Goal: Task Accomplishment & Management: Manage account settings

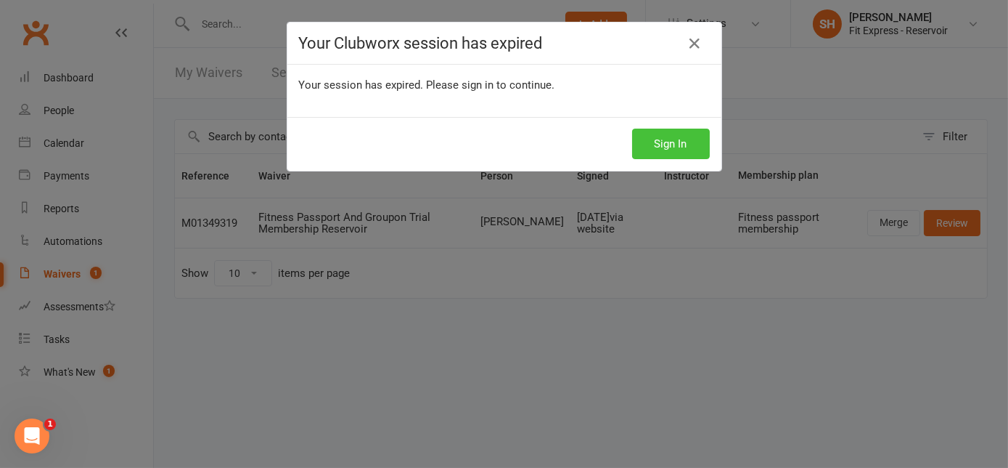
click at [688, 139] on button "Sign In" at bounding box center [671, 143] width 78 height 30
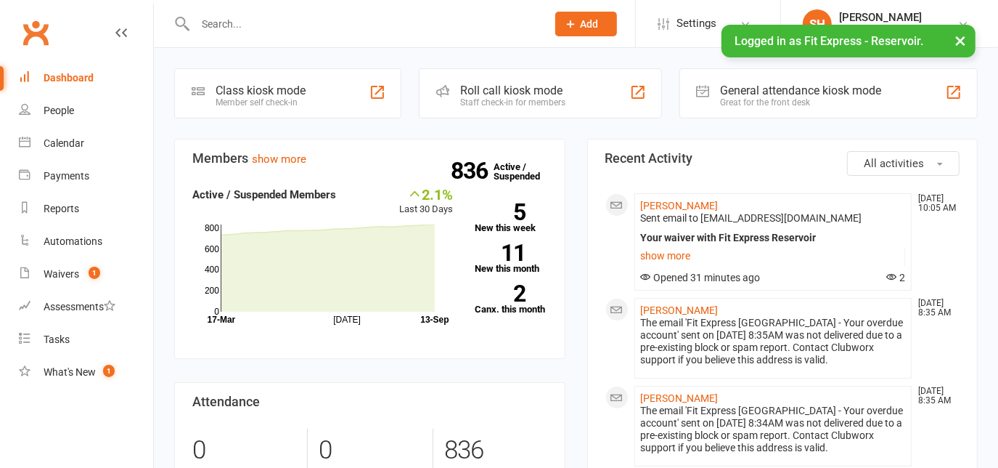
click at [298, 14] on input "text" at bounding box center [364, 24] width 346 height 20
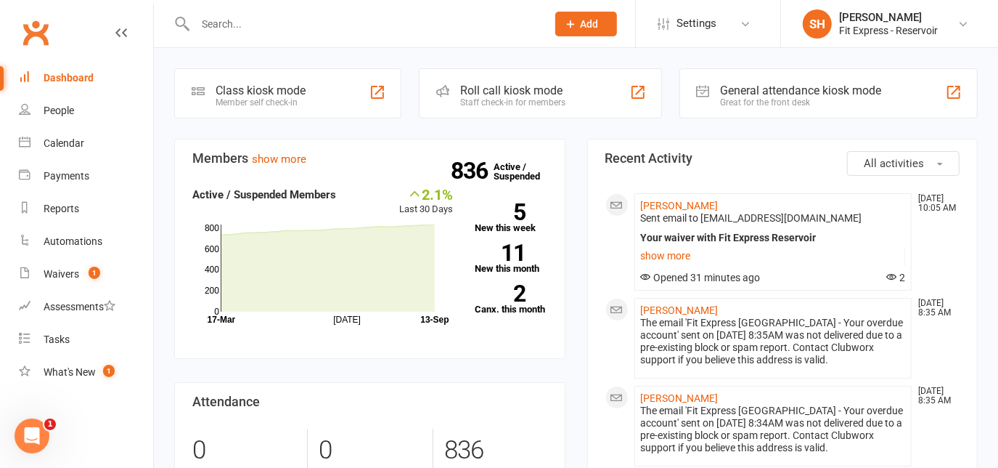
click at [356, 29] on input "text" at bounding box center [364, 24] width 346 height 20
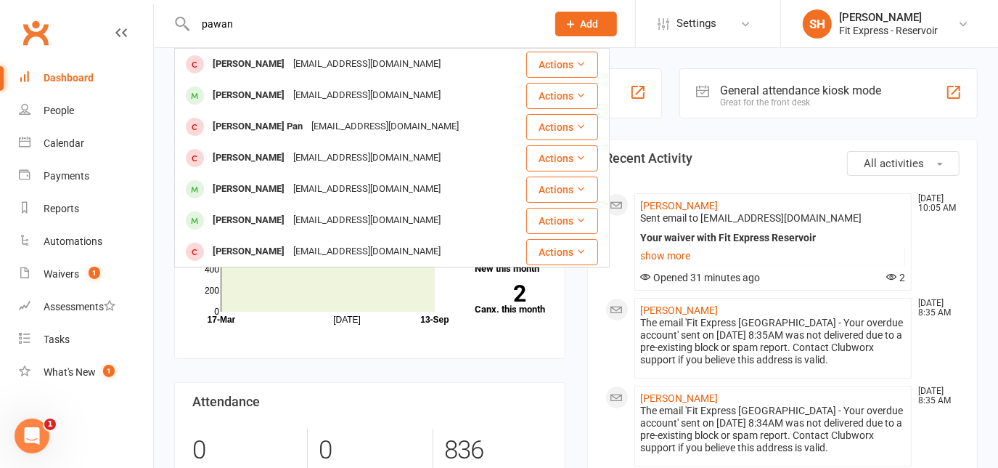
type input "pawan"
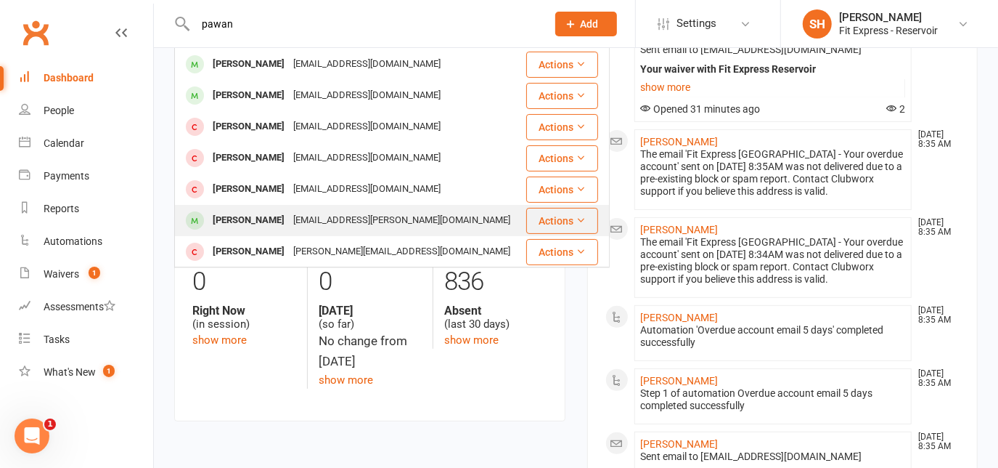
scroll to position [168, 0]
click at [257, 224] on div "Karen Paxman" at bounding box center [248, 220] width 81 height 21
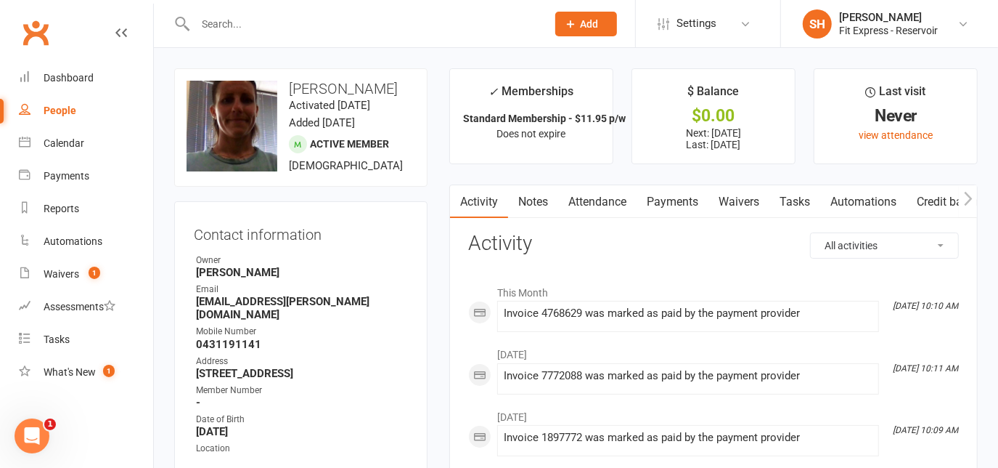
click at [536, 200] on link "Notes" at bounding box center [533, 201] width 50 height 33
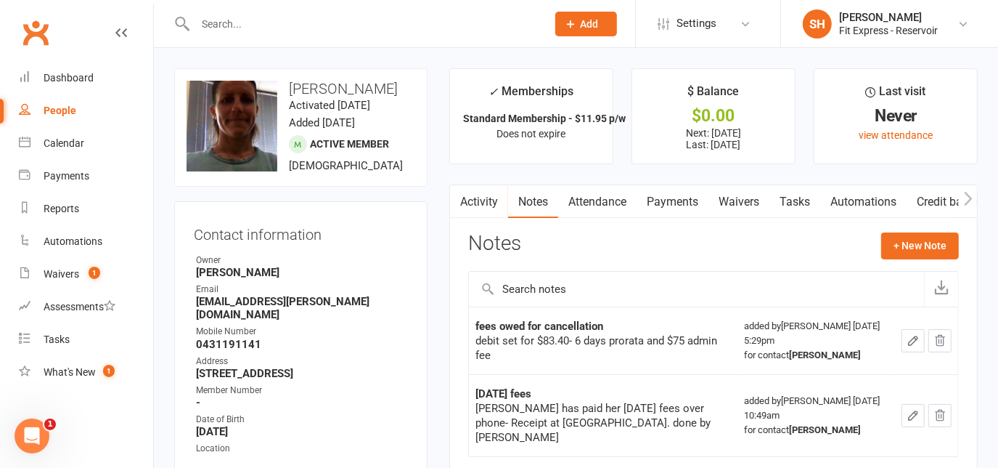
click at [329, 27] on input "text" at bounding box center [364, 24] width 346 height 20
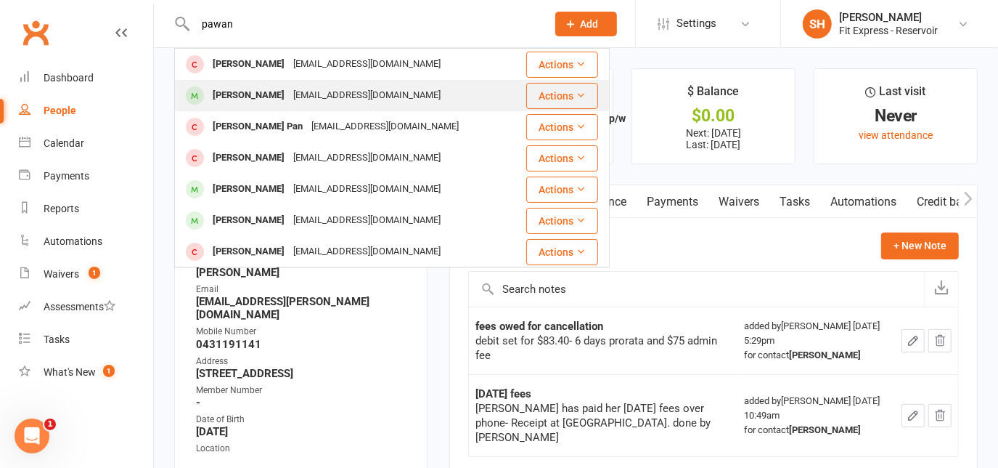
type input "pawan"
click at [289, 100] on div "Pawan Krishnamurthy" at bounding box center [248, 95] width 81 height 21
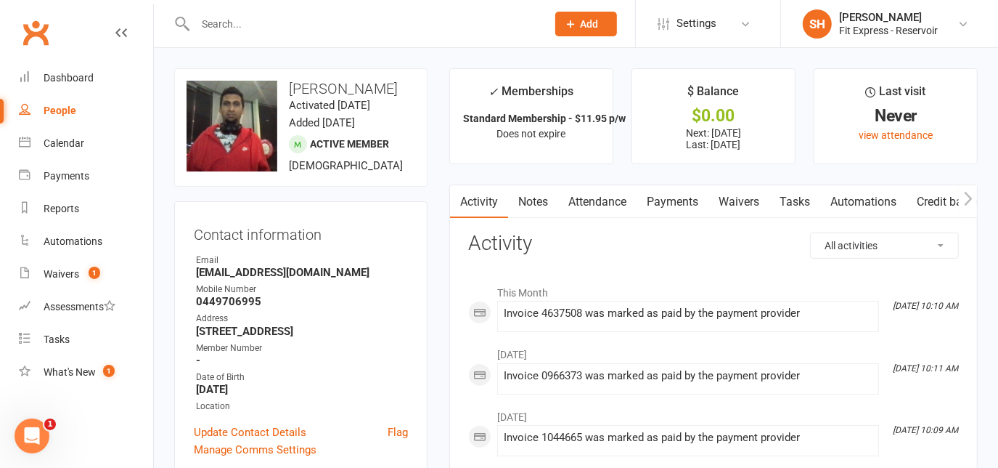
click at [522, 210] on link "Notes" at bounding box center [533, 201] width 50 height 33
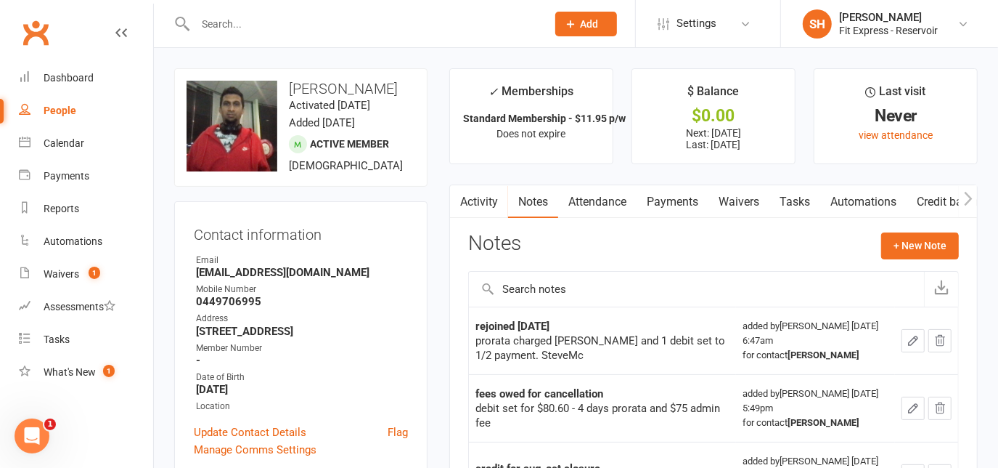
click at [664, 199] on link "Payments" at bounding box center [673, 201] width 72 height 33
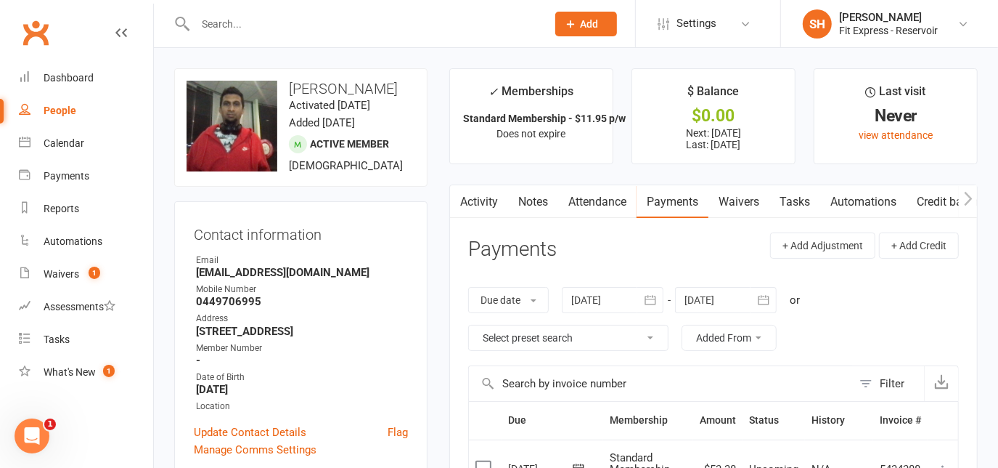
click at [30, 51] on div "Clubworx" at bounding box center [76, 42] width 153 height 54
click at [33, 46] on link "Clubworx" at bounding box center [35, 33] width 36 height 36
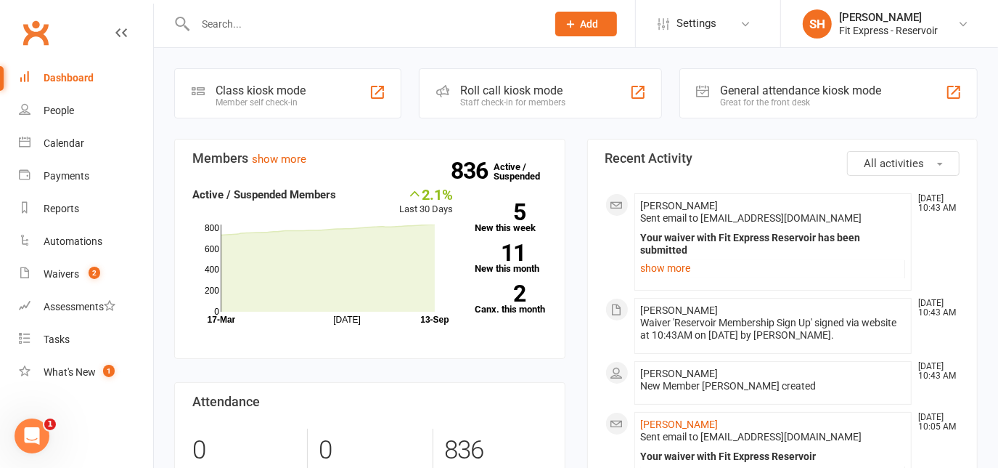
click at [277, 18] on input "text" at bounding box center [364, 24] width 346 height 20
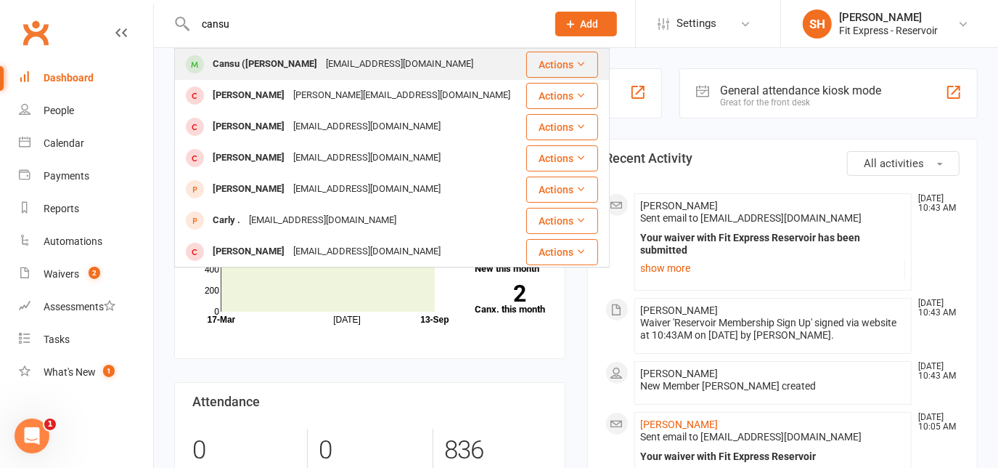
type input "cansu"
click at [288, 62] on div "Cansu ([PERSON_NAME]" at bounding box center [264, 64] width 113 height 21
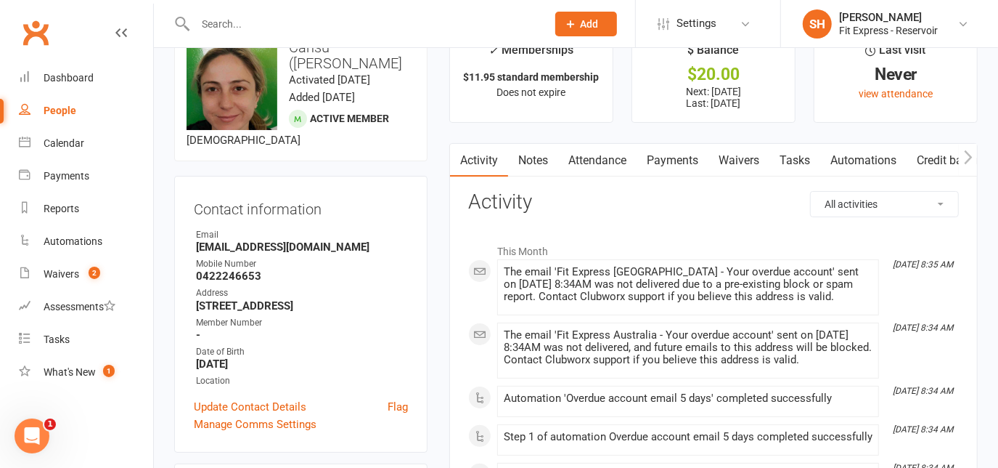
scroll to position [42, 0]
click at [526, 152] on link "Notes" at bounding box center [533, 159] width 50 height 33
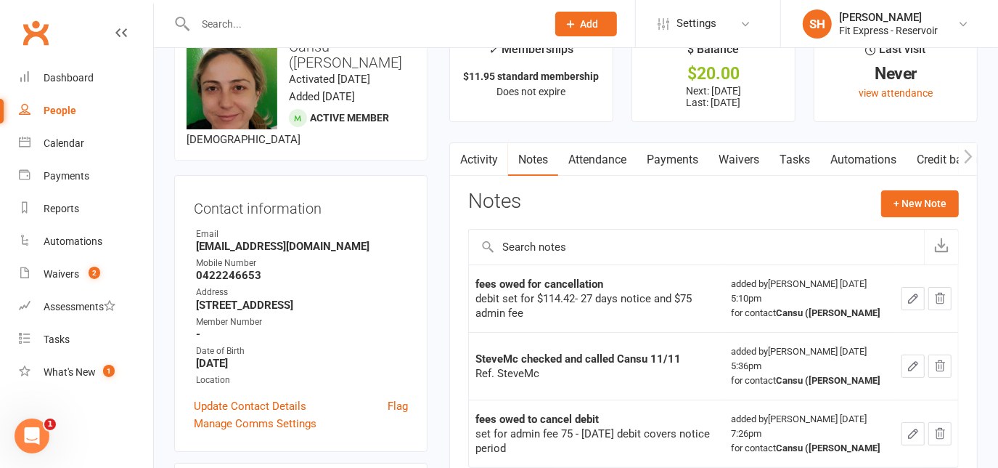
click at [674, 144] on link "Payments" at bounding box center [673, 159] width 72 height 33
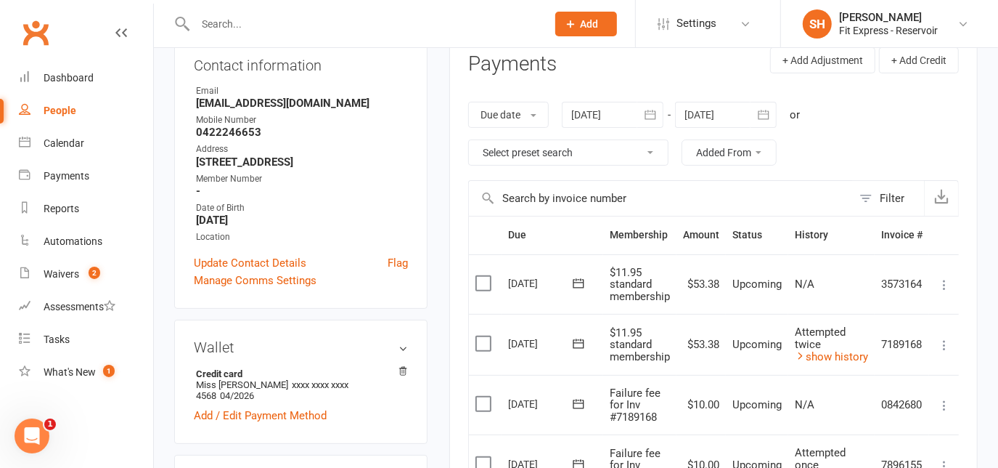
scroll to position [11, 0]
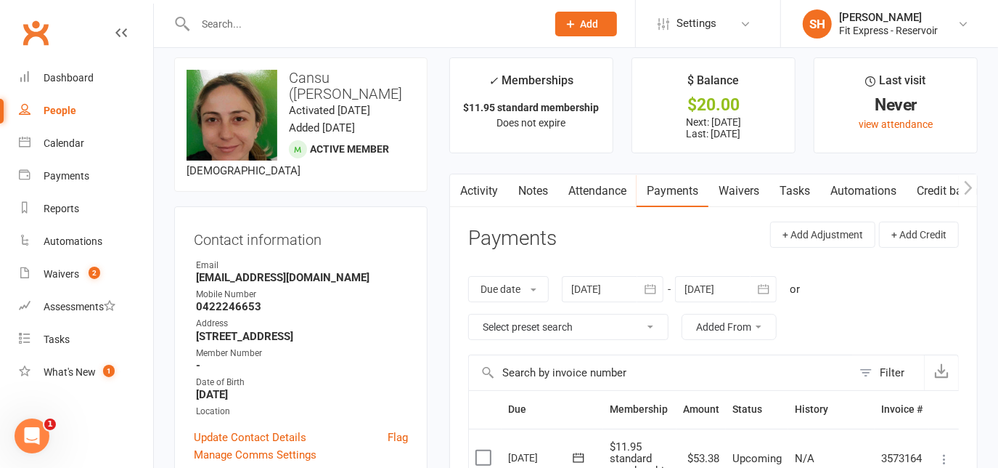
click at [645, 283] on icon "button" at bounding box center [650, 289] width 15 height 15
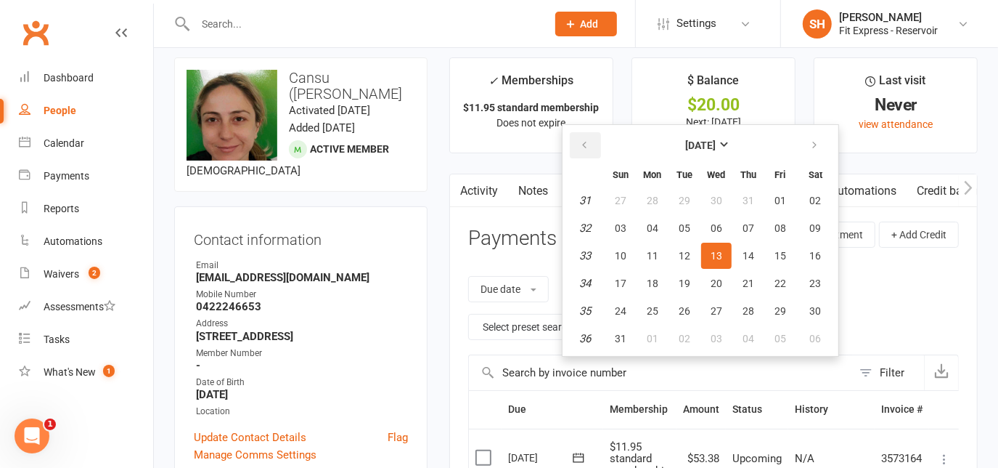
click at [586, 146] on icon "button" at bounding box center [584, 145] width 10 height 12
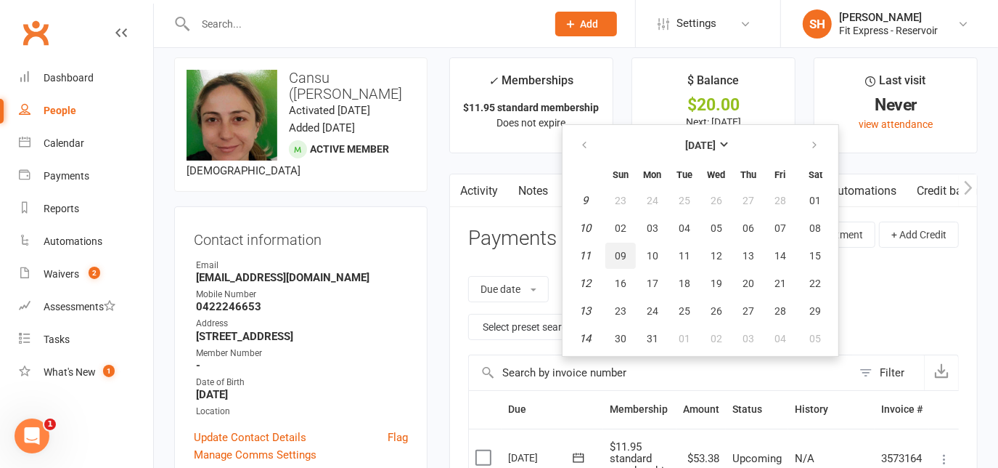
click at [619, 250] on span "09" at bounding box center [621, 256] width 12 height 12
type input "[DATE]"
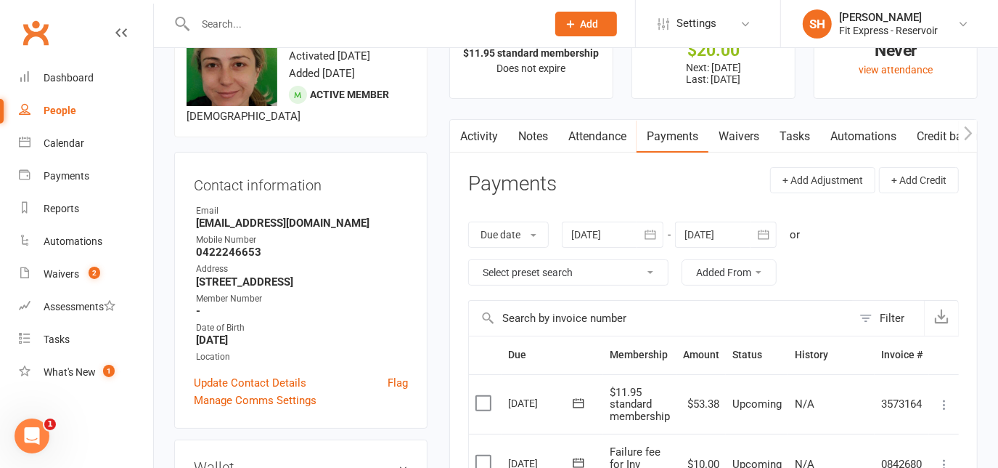
scroll to position [62, 0]
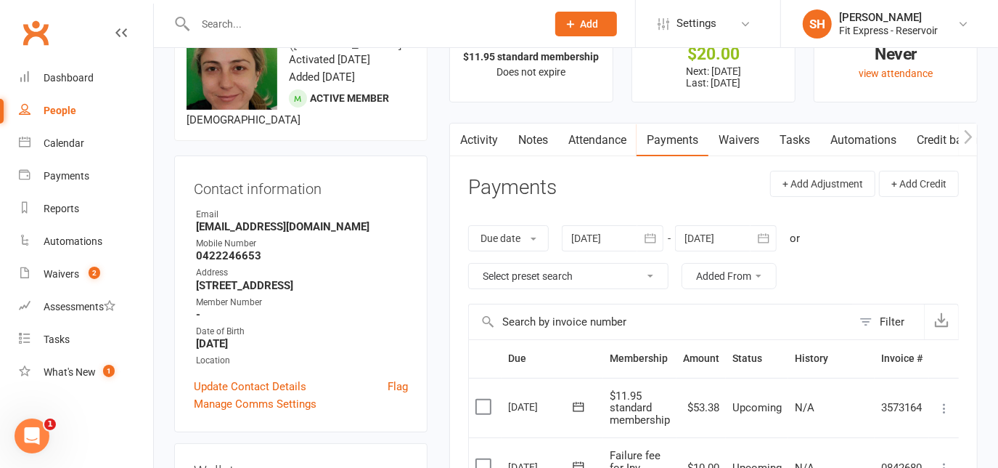
click at [490, 143] on link "Activity" at bounding box center [479, 139] width 58 height 33
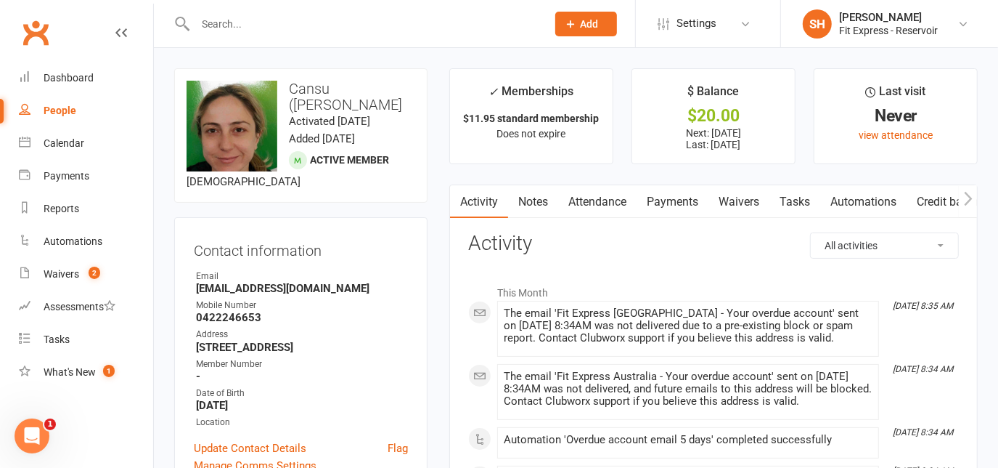
click at [691, 199] on link "Payments" at bounding box center [673, 201] width 72 height 33
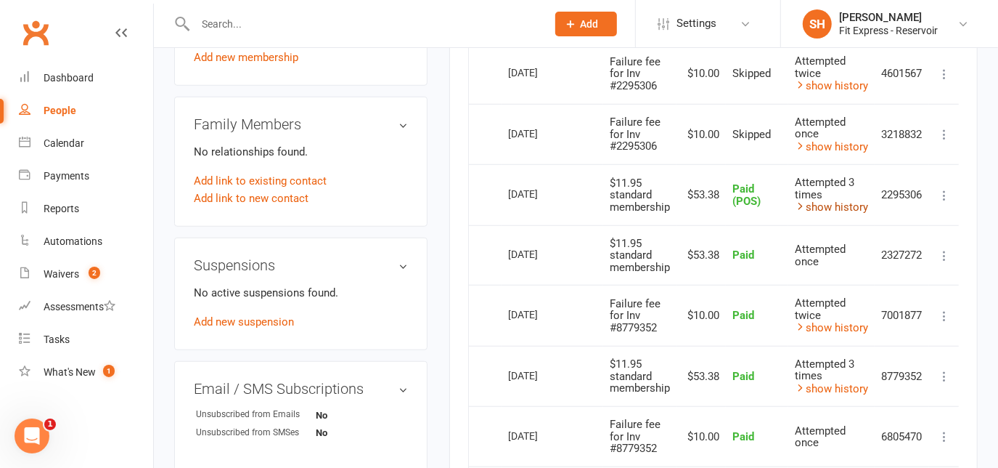
scroll to position [0, 4]
click at [815, 206] on link "show history" at bounding box center [830, 206] width 73 height 13
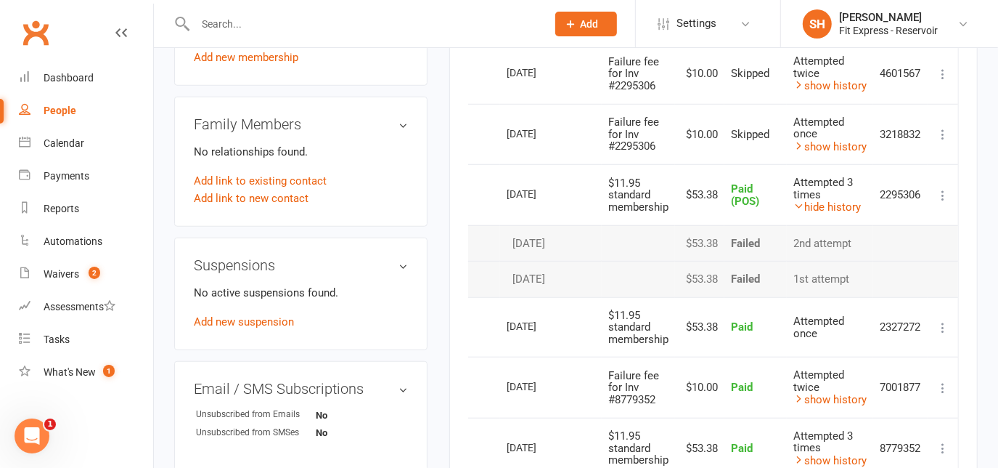
click at [952, 190] on td "Refund More Info" at bounding box center [943, 194] width 30 height 61
click at [942, 189] on icon at bounding box center [943, 195] width 15 height 15
click at [913, 184] on td "2295306" at bounding box center [900, 194] width 54 height 61
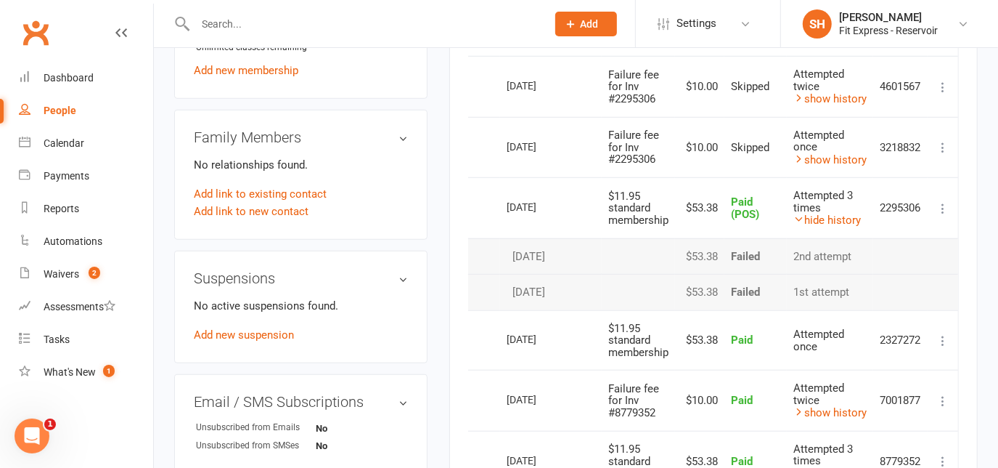
click at [945, 203] on icon at bounding box center [943, 208] width 15 height 15
click at [968, 174] on div "Activity Notes Attendance Payments Waivers Tasks Automations Credit balance Pay…" at bounding box center [713, 273] width 529 height 1545
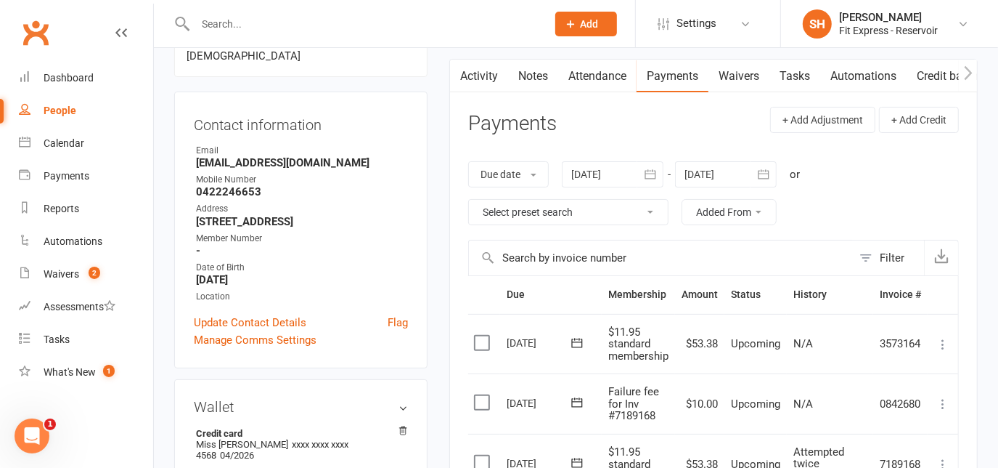
scroll to position [123, 0]
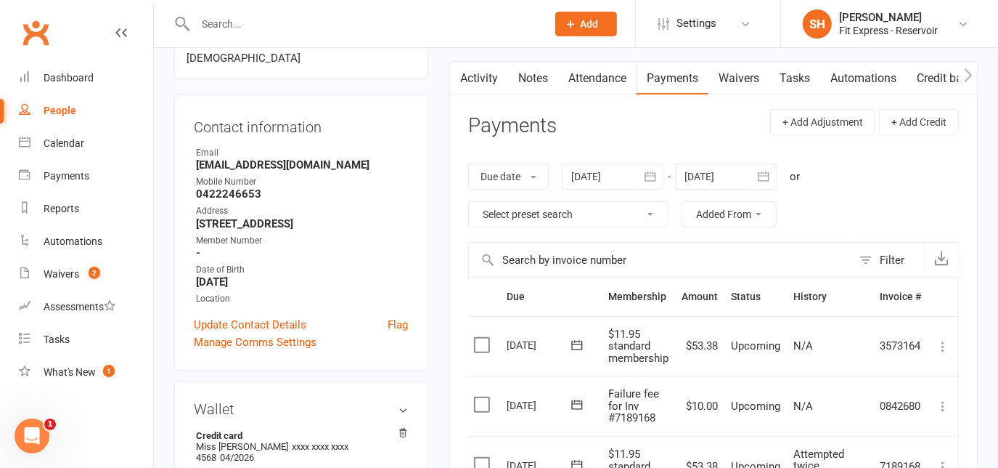
click at [748, 86] on link "Waivers" at bounding box center [739, 78] width 61 height 33
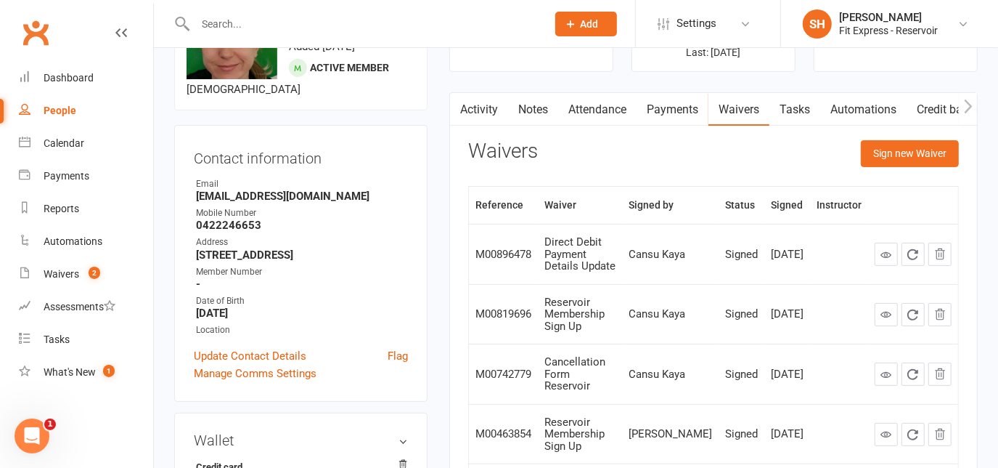
scroll to position [90, 0]
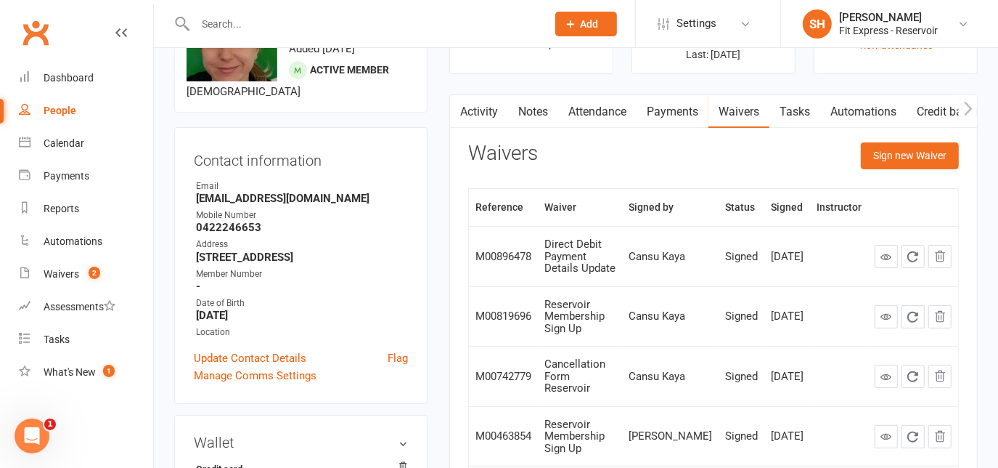
click at [669, 123] on link "Payments" at bounding box center [673, 111] width 72 height 33
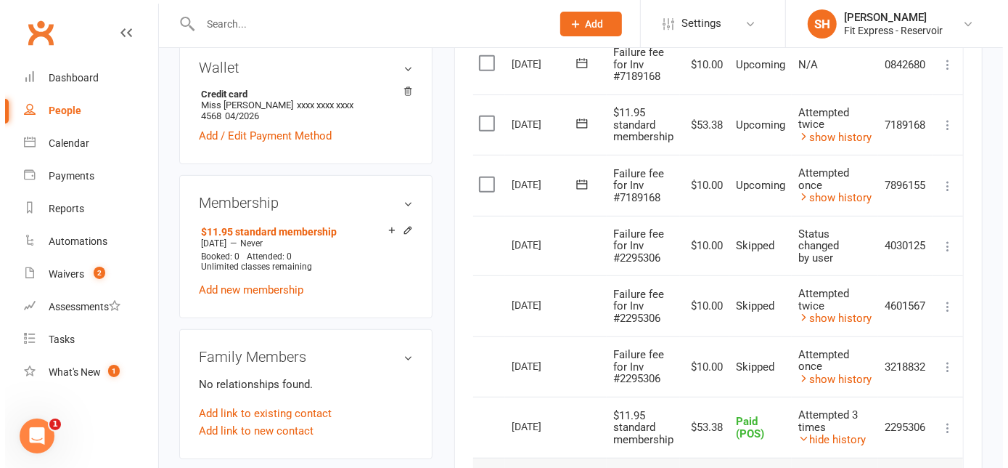
scroll to position [444, 0]
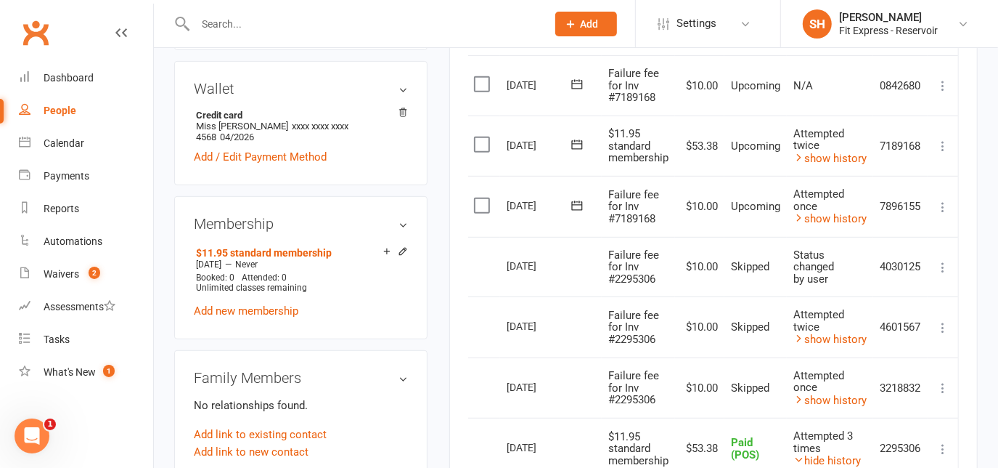
click at [942, 146] on icon at bounding box center [943, 146] width 15 height 15
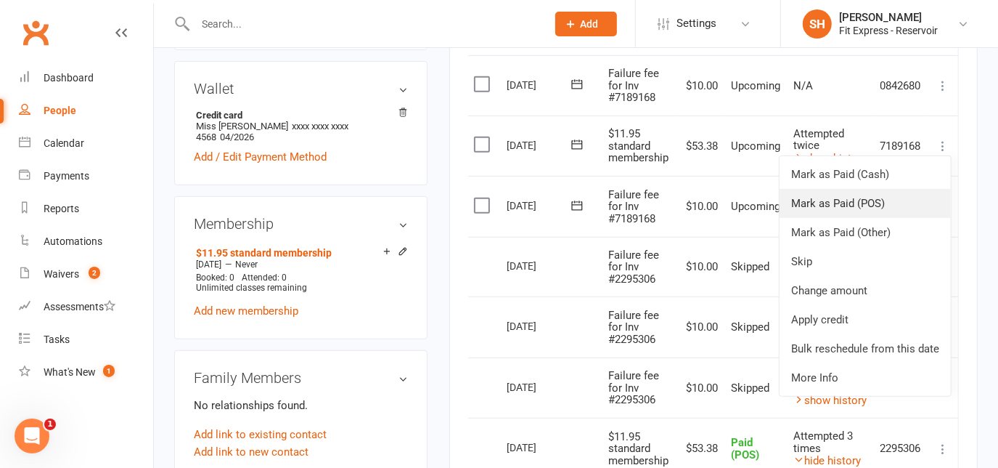
click at [877, 205] on link "Mark as Paid (POS)" at bounding box center [865, 203] width 171 height 29
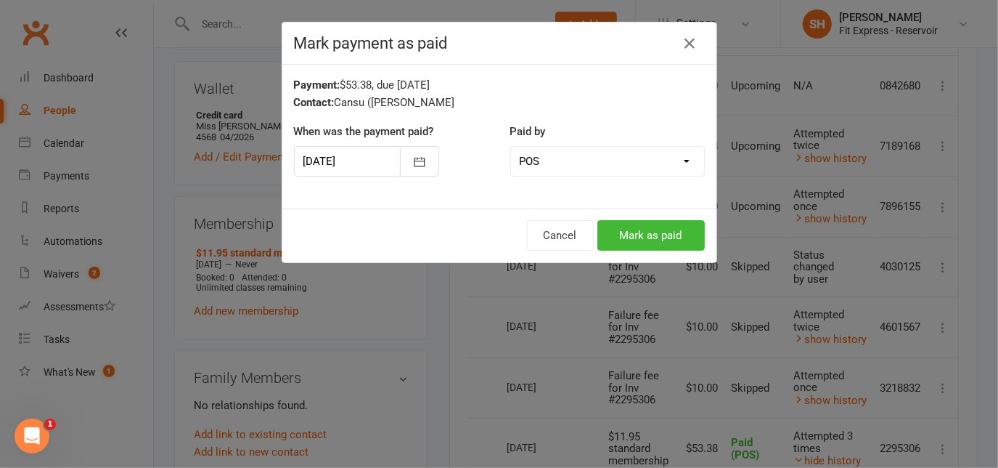
scroll to position [0, 0]
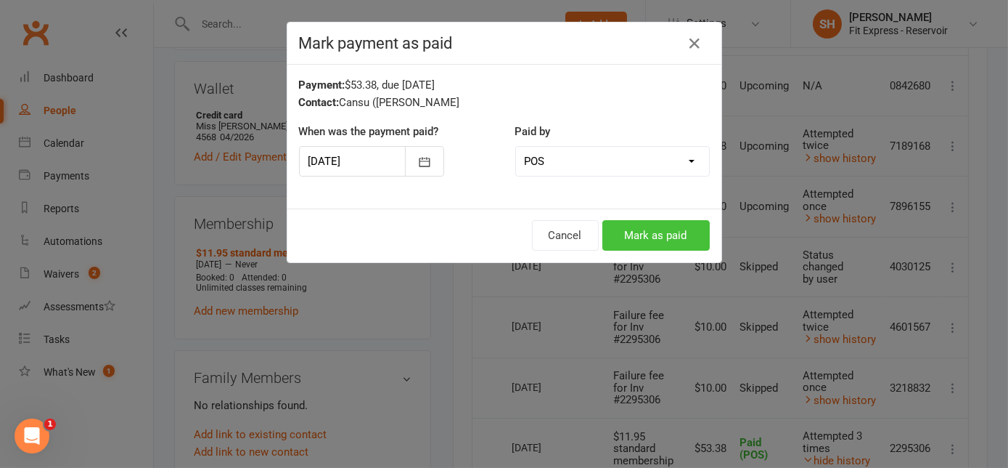
click at [669, 246] on button "Mark as paid" at bounding box center [656, 235] width 107 height 30
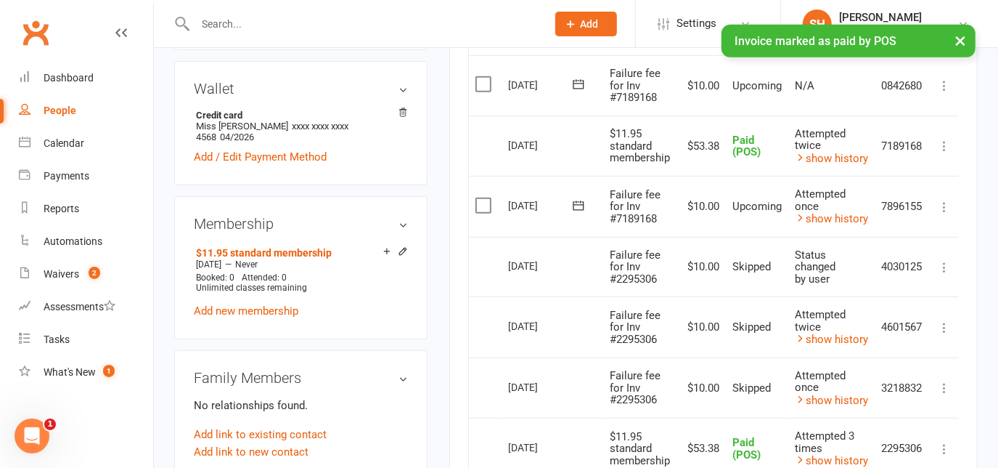
click at [951, 203] on icon at bounding box center [944, 207] width 15 height 15
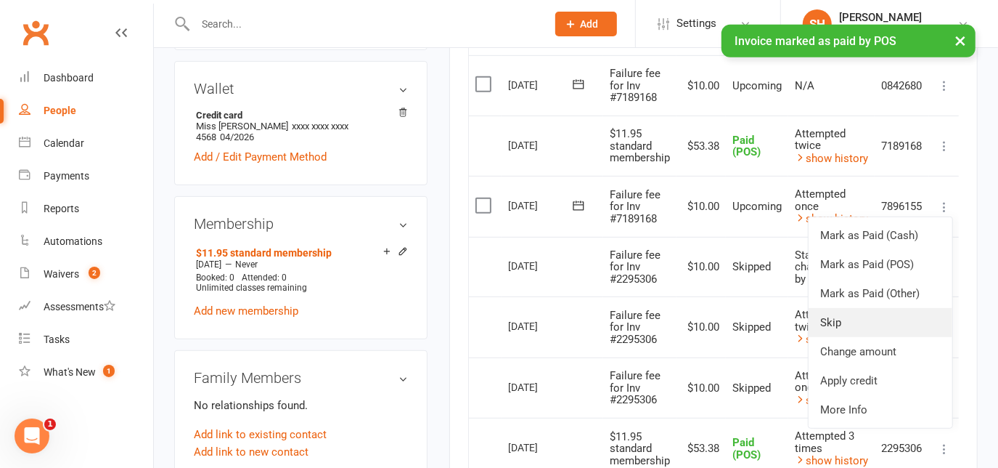
click at [871, 308] on link "Skip" at bounding box center [881, 322] width 144 height 29
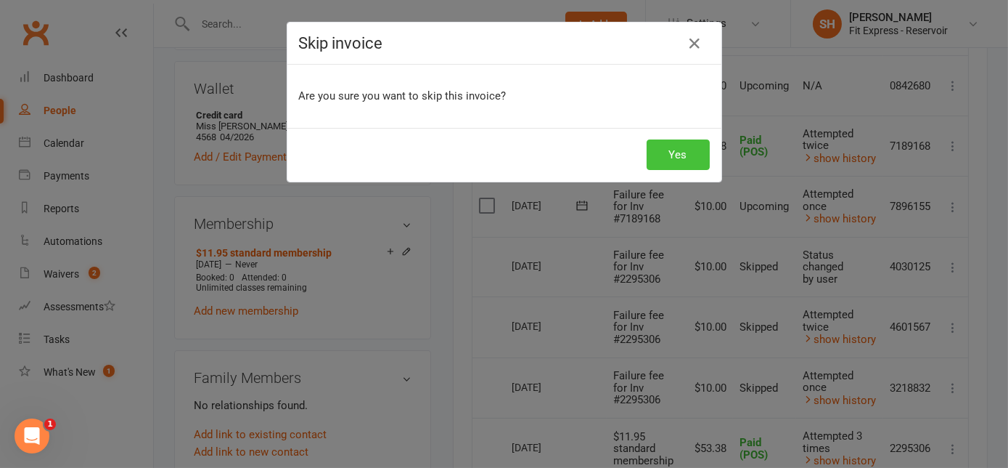
click at [683, 153] on button "Yes" at bounding box center [678, 154] width 63 height 30
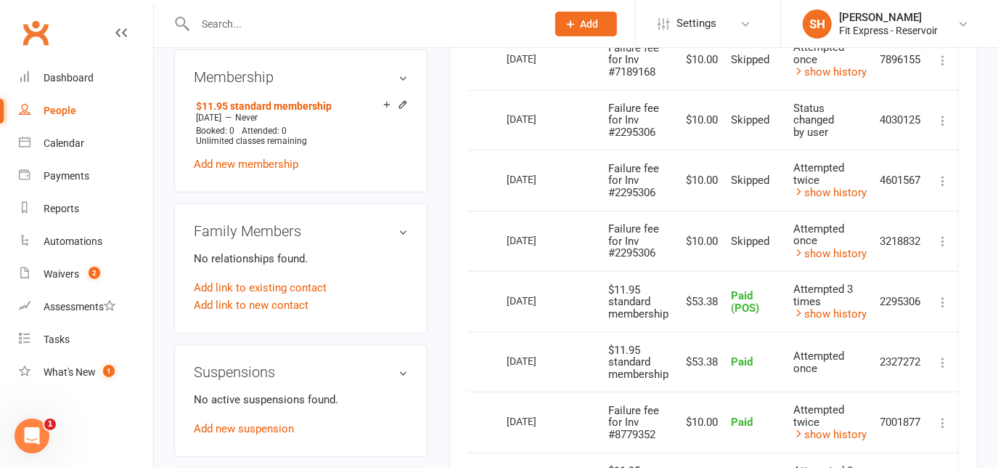
scroll to position [591, 0]
click at [950, 294] on icon at bounding box center [943, 301] width 15 height 15
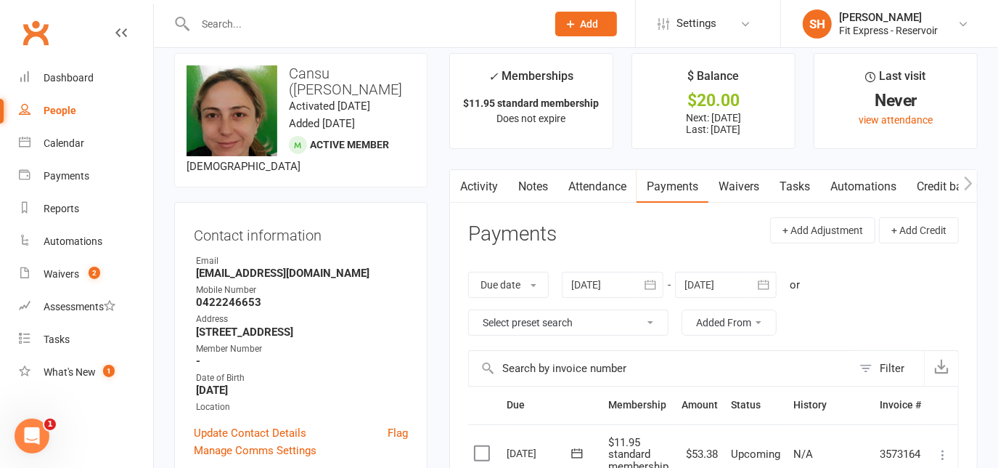
scroll to position [0, 0]
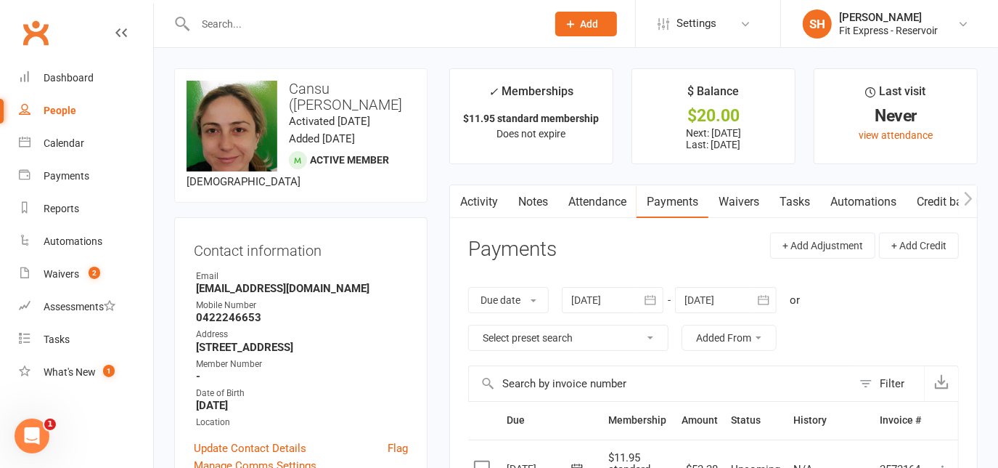
click at [476, 189] on link "Activity" at bounding box center [479, 201] width 58 height 33
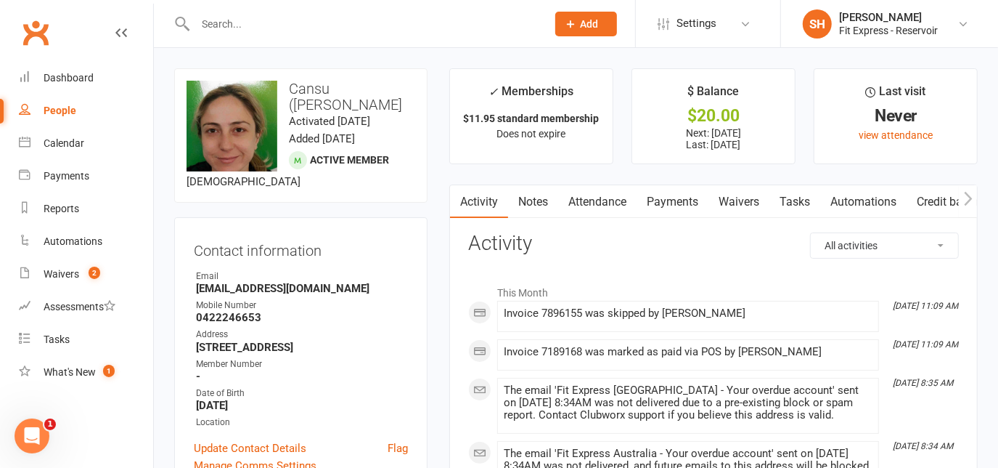
click at [685, 203] on link "Payments" at bounding box center [673, 201] width 72 height 33
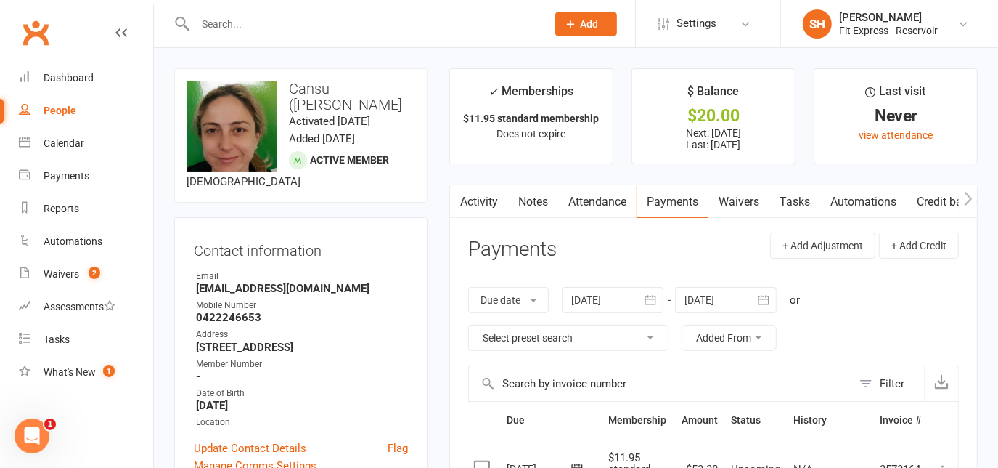
click at [436, 33] on input "text" at bounding box center [364, 24] width 346 height 20
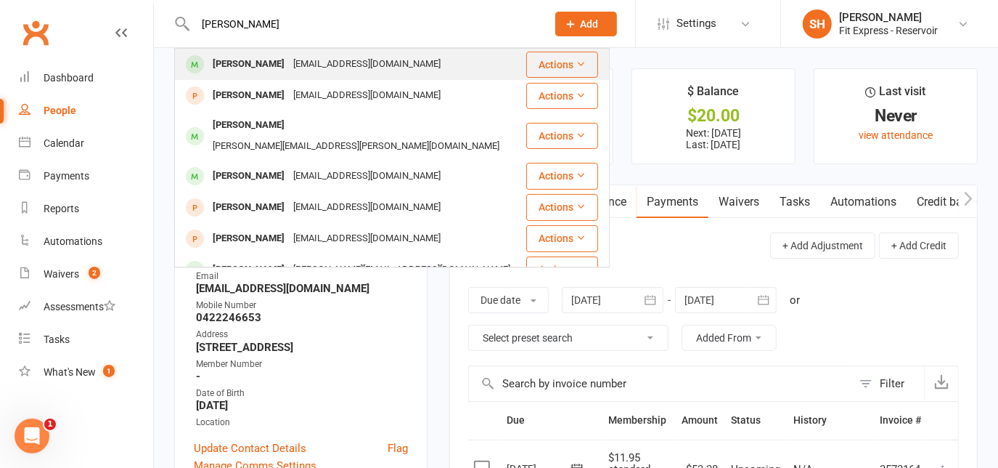
type input "[PERSON_NAME]"
click at [406, 56] on div "[PERSON_NAME] [PERSON_NAME][EMAIL_ADDRESS][DOMAIN_NAME]" at bounding box center [350, 64] width 349 height 30
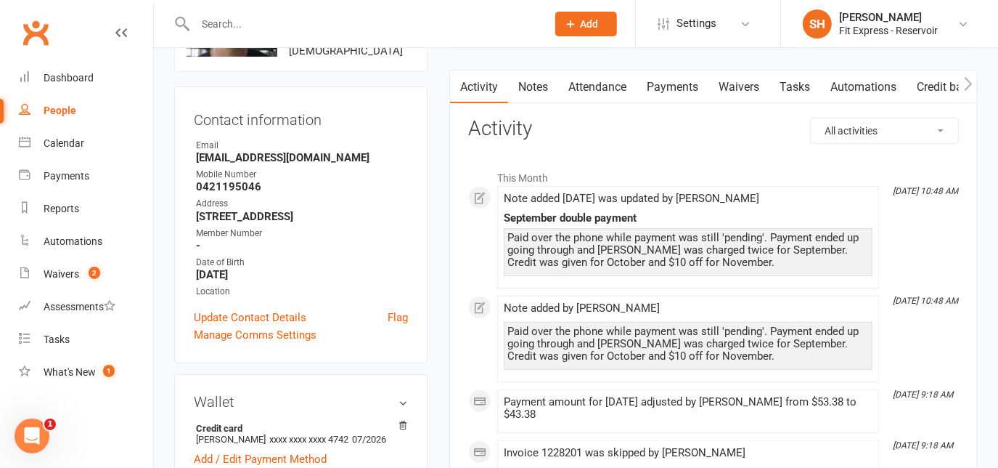
scroll to position [108, 0]
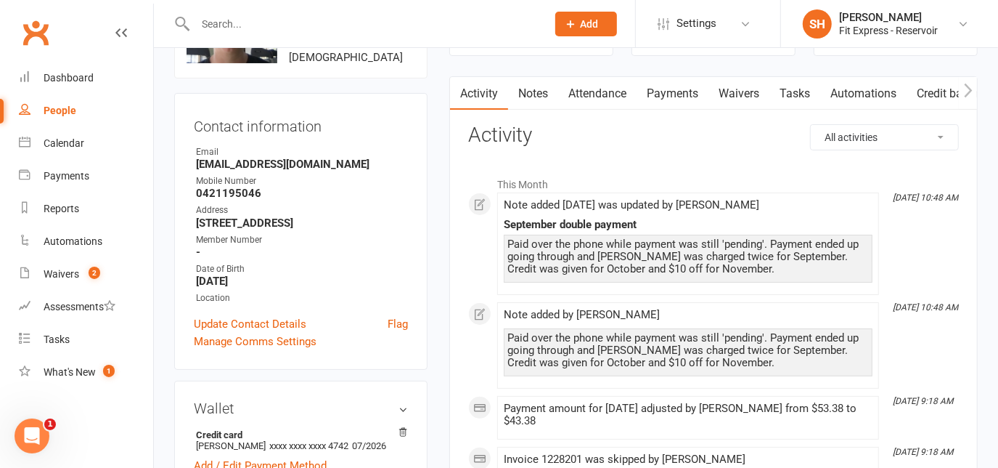
click at [678, 94] on link "Payments" at bounding box center [673, 93] width 72 height 33
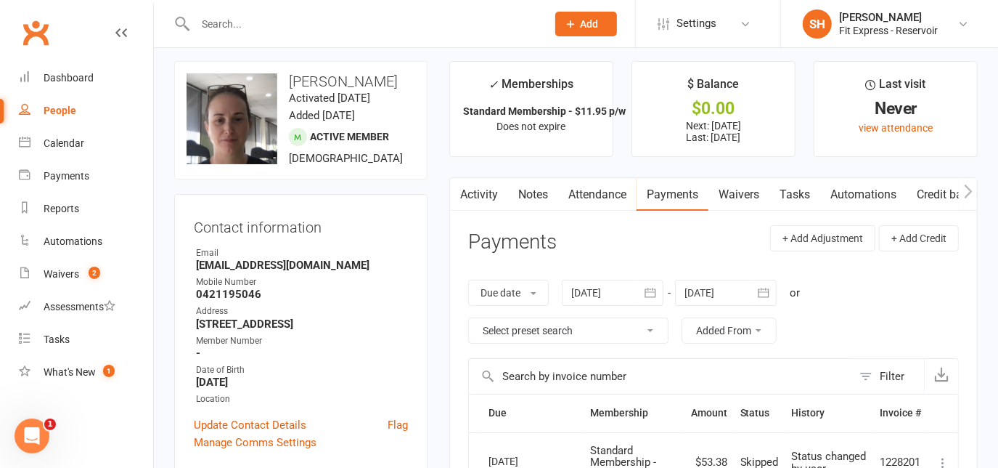
scroll to position [9, 0]
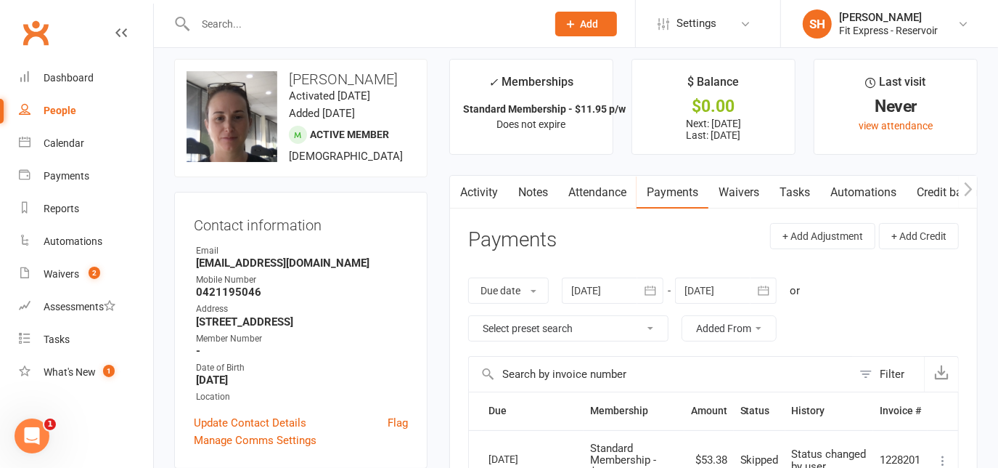
click at [480, 28] on input "text" at bounding box center [364, 24] width 346 height 20
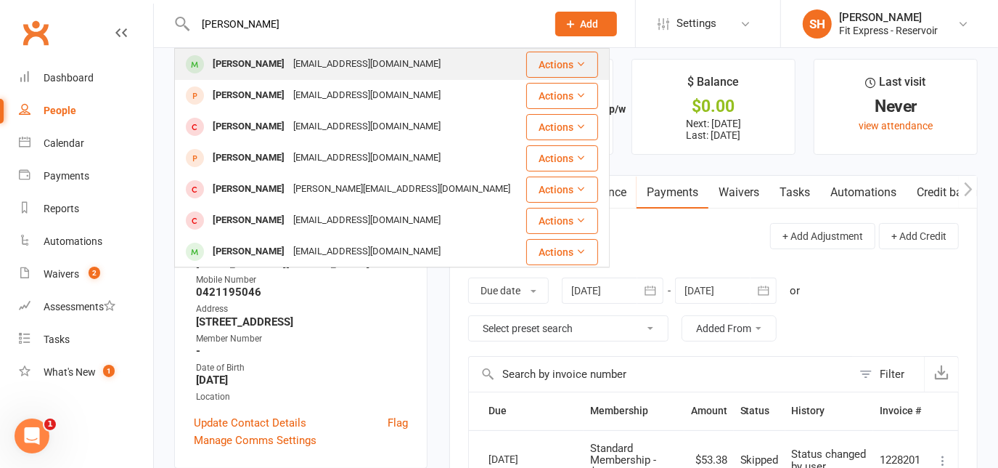
type input "[PERSON_NAME]"
click at [462, 56] on div "[PERSON_NAME] [EMAIL_ADDRESS][DOMAIN_NAME]" at bounding box center [350, 64] width 348 height 30
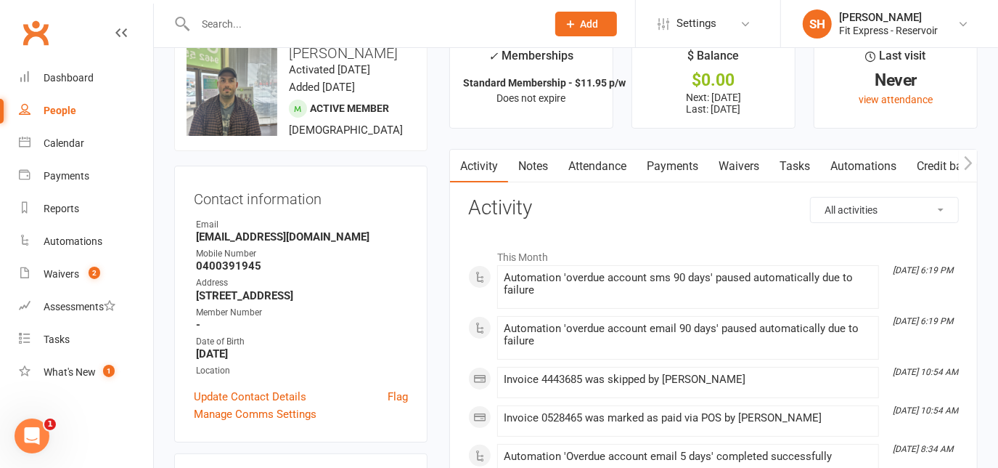
scroll to position [36, 0]
click at [662, 162] on link "Payments" at bounding box center [673, 165] width 72 height 33
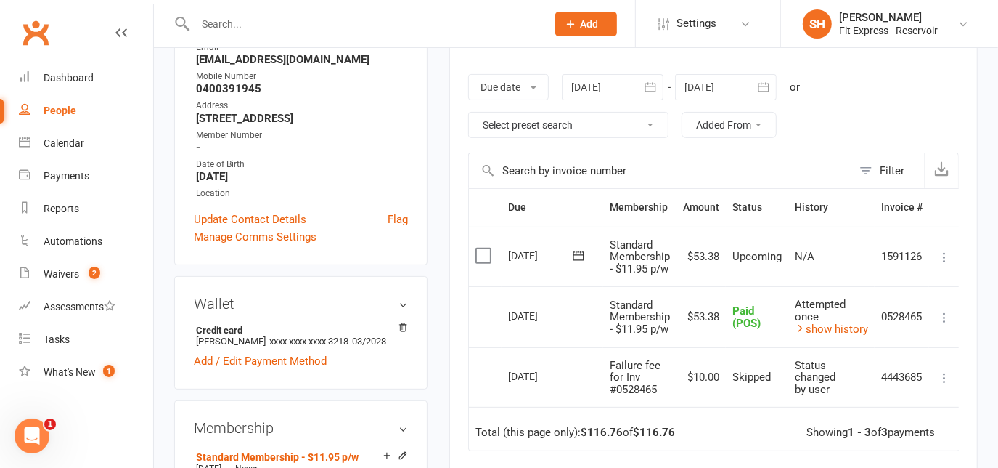
scroll to position [216, 0]
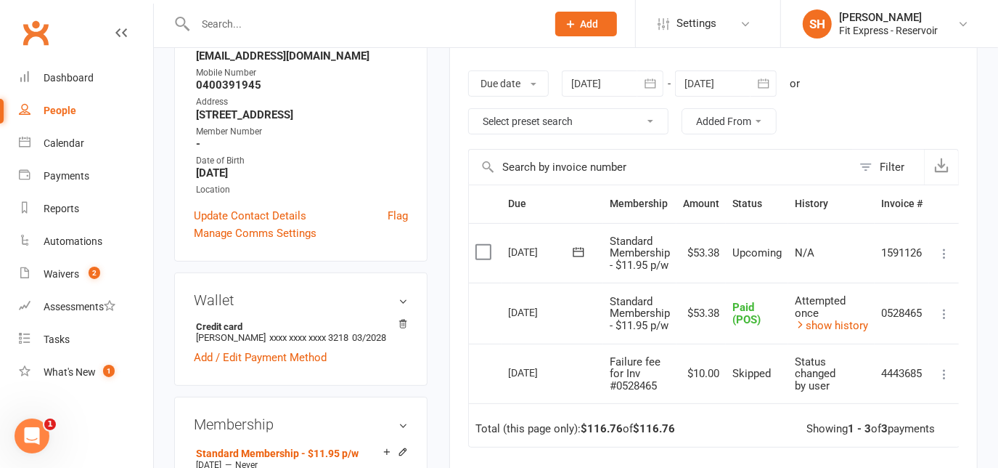
click at [399, 20] on input "text" at bounding box center [364, 24] width 346 height 20
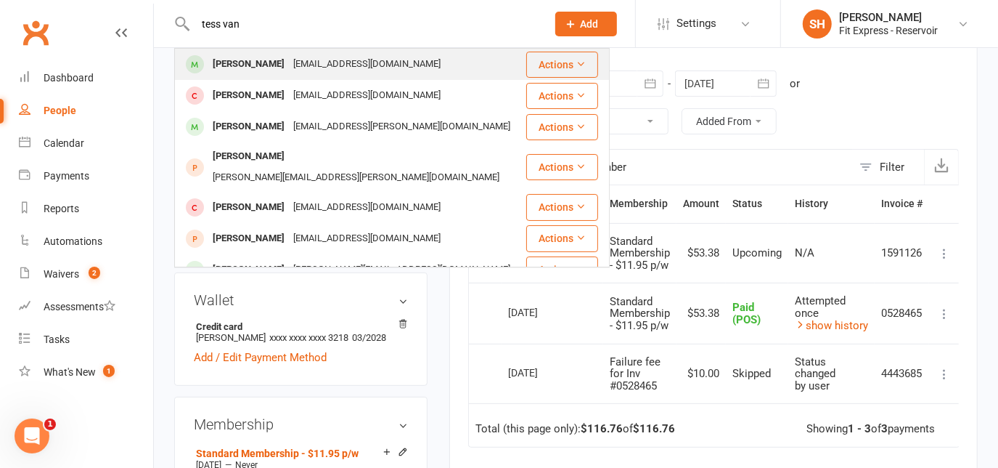
type input "tess van"
click at [362, 54] on div "[EMAIL_ADDRESS][DOMAIN_NAME]" at bounding box center [367, 64] width 156 height 21
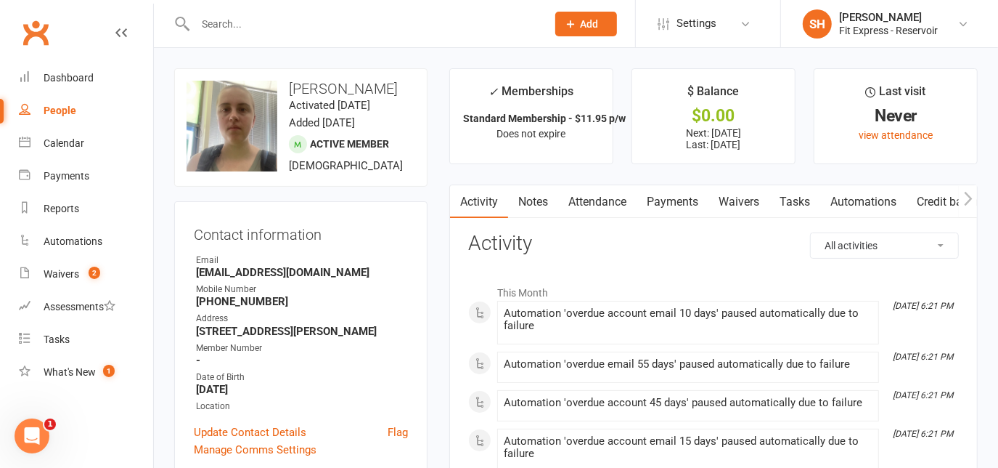
click at [664, 201] on link "Payments" at bounding box center [673, 201] width 72 height 33
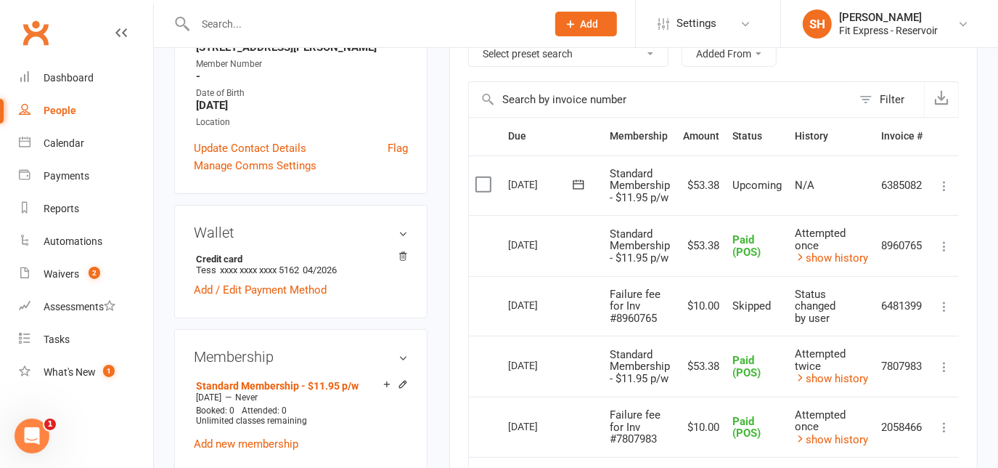
scroll to position [286, 0]
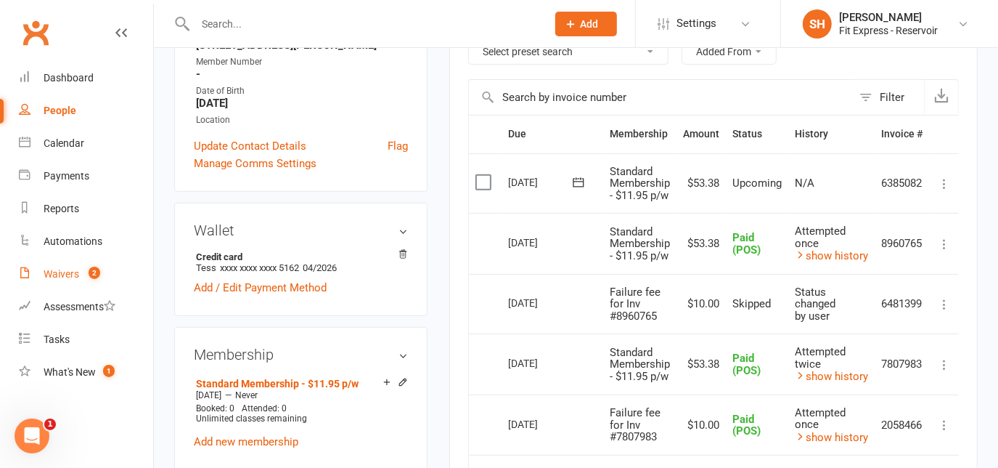
click at [65, 278] on div "Waivers" at bounding box center [62, 274] width 36 height 12
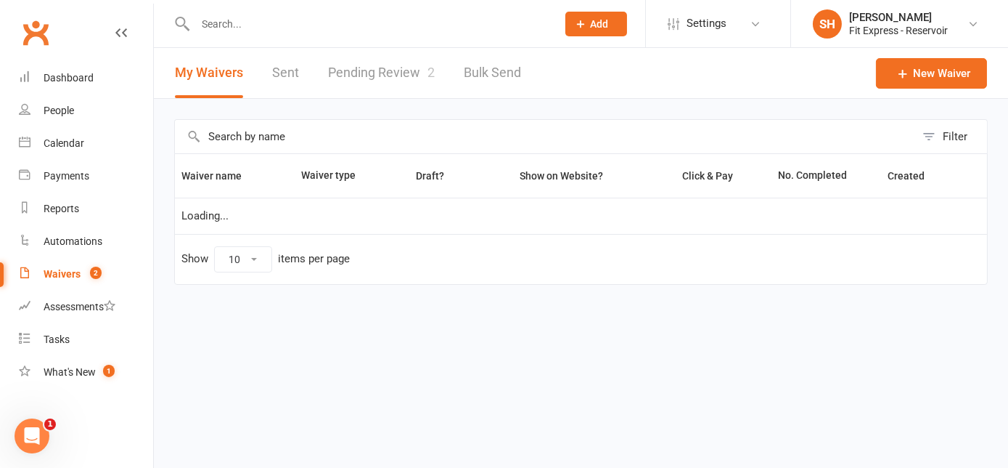
click at [414, 70] on link "Pending Review 2" at bounding box center [381, 73] width 107 height 50
